Goal: Information Seeking & Learning: Learn about a topic

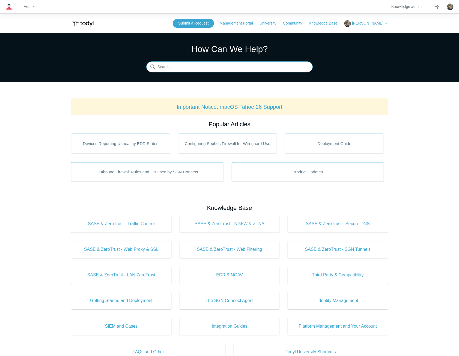
click at [216, 65] on input "Search" at bounding box center [229, 67] width 166 height 11
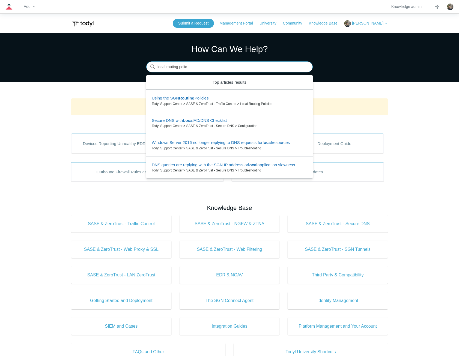
type input "local routing policy"
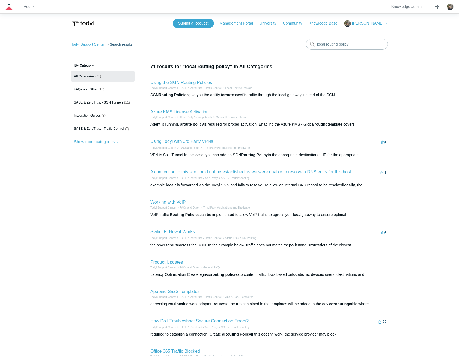
click at [189, 80] on h2 "Using the SGN Routing Policies" at bounding box center [181, 82] width 62 height 7
click at [189, 83] on link "Using the SGN Routing Policies" at bounding box center [181, 82] width 62 height 5
